Goal: Information Seeking & Learning: Learn about a topic

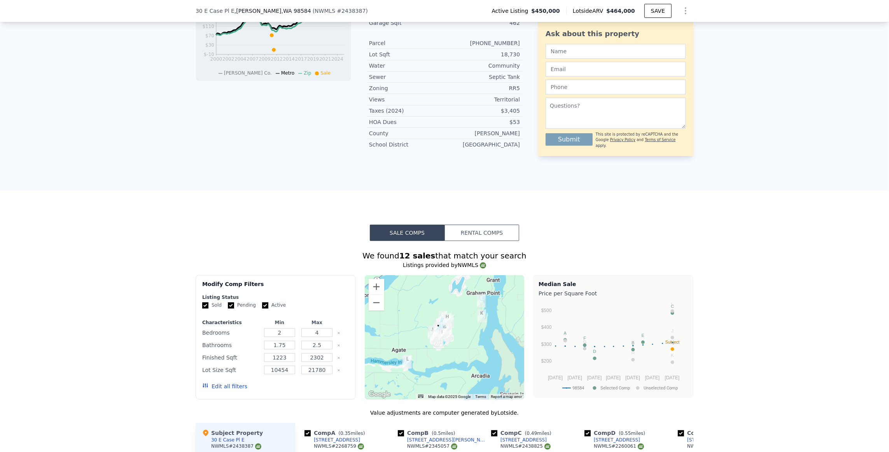
scroll to position [464, 0]
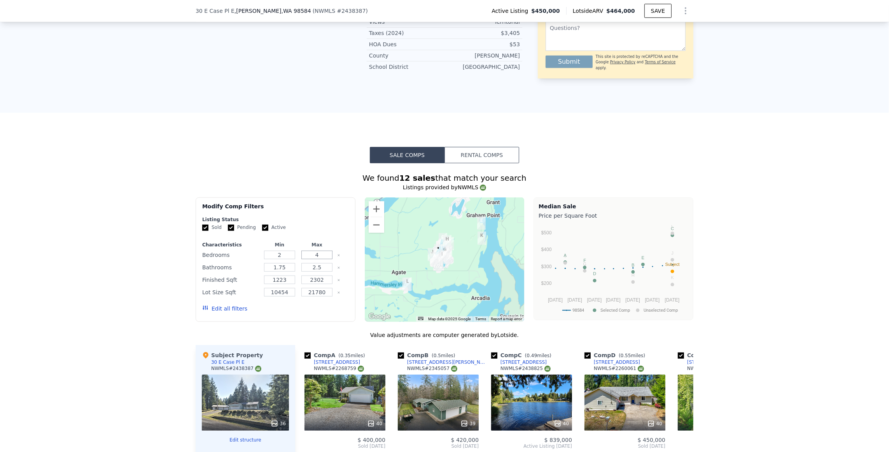
drag, startPoint x: 319, startPoint y: 258, endPoint x: 307, endPoint y: 254, distance: 11.7
click at [307, 254] on input "4" at bounding box center [316, 255] width 31 height 9
type input "2"
drag, startPoint x: 322, startPoint y: 269, endPoint x: 309, endPoint y: 270, distance: 13.2
click at [309, 270] on input "2.5" at bounding box center [316, 267] width 31 height 9
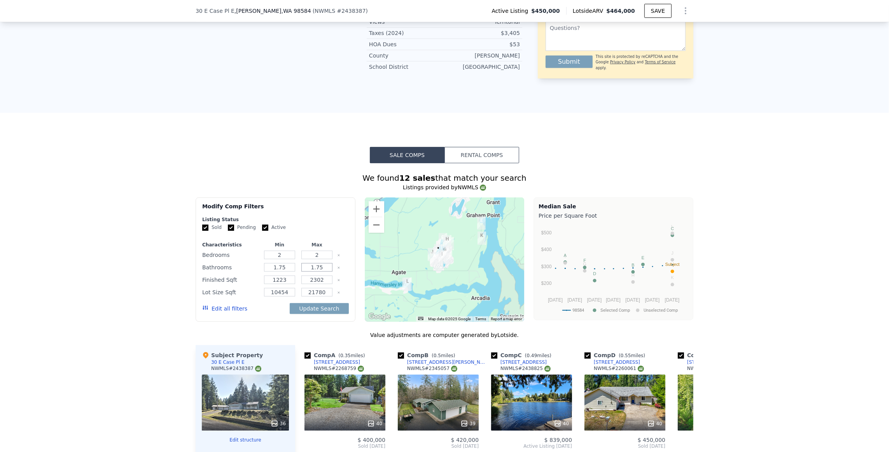
type input "1.75"
drag, startPoint x: 314, startPoint y: 281, endPoint x: 305, endPoint y: 282, distance: 8.6
click at [305, 282] on input "2302" at bounding box center [316, 280] width 31 height 9
drag, startPoint x: 322, startPoint y: 284, endPoint x: 307, endPoint y: 283, distance: 14.8
click at [307, 283] on input "102" at bounding box center [316, 280] width 31 height 9
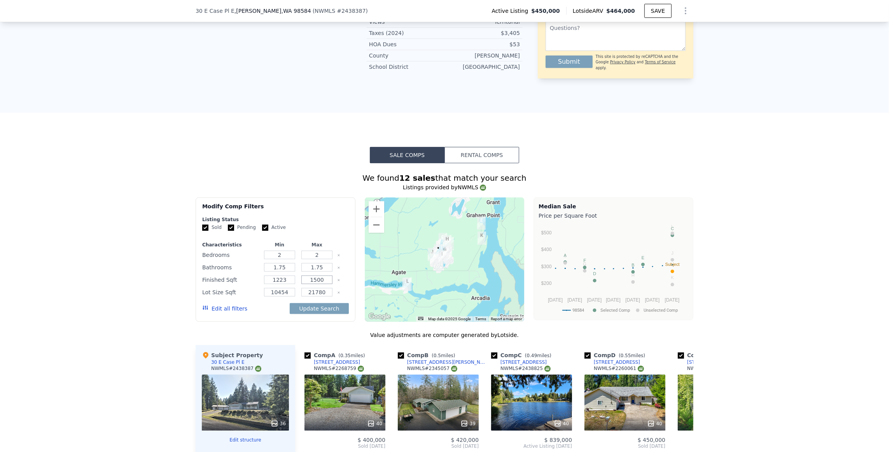
type input "1500"
click at [311, 294] on input "21780" at bounding box center [316, 292] width 31 height 9
type input "11780"
click at [320, 312] on button "Update Search" at bounding box center [319, 308] width 59 height 11
click at [262, 230] on input "Active" at bounding box center [265, 228] width 6 height 6
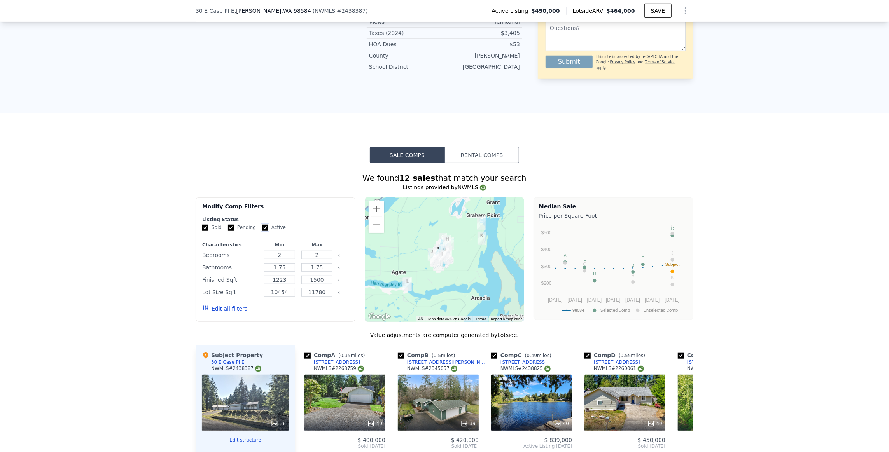
checkbox input "false"
click at [313, 309] on button "Update Search" at bounding box center [319, 308] width 59 height 11
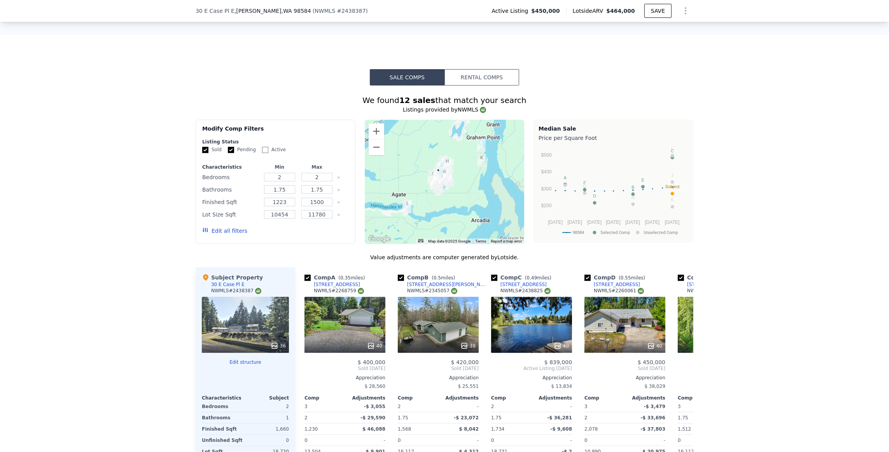
scroll to position [619, 0]
